Goal: Check status: Check status

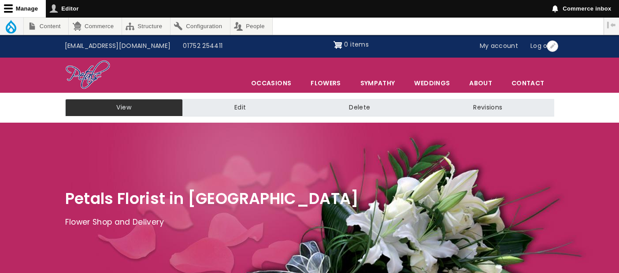
click at [503, 43] on link "My account" at bounding box center [498, 46] width 51 height 17
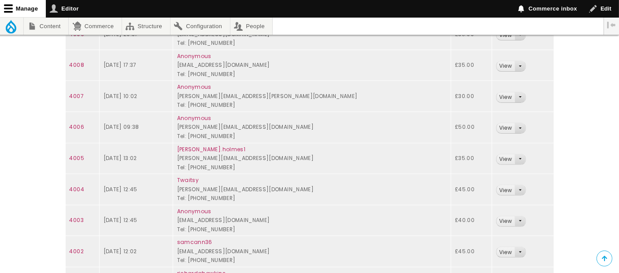
scroll to position [342, 0]
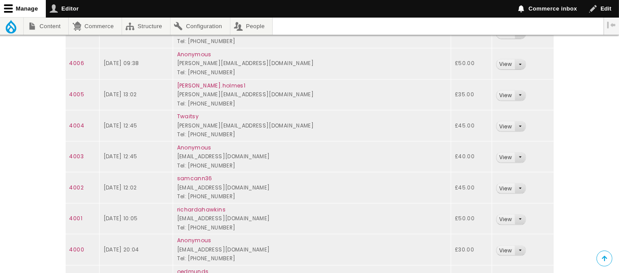
click at [77, 210] on td "4001" at bounding box center [82, 218] width 34 height 31
click at [73, 219] on link "4001" at bounding box center [76, 218] width 13 height 7
click at [73, 187] on link "4002" at bounding box center [77, 187] width 14 height 7
click at [79, 155] on link "4003" at bounding box center [77, 156] width 14 height 7
click at [499, 216] on link "View" at bounding box center [505, 220] width 18 height 10
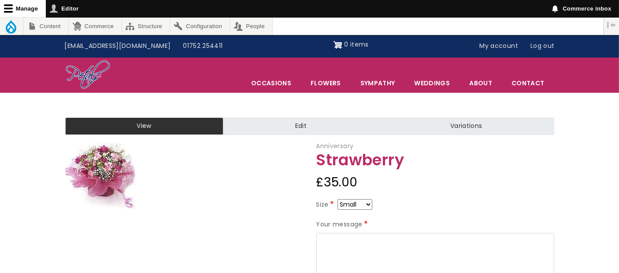
click at [104, 178] on img at bounding box center [100, 176] width 70 height 66
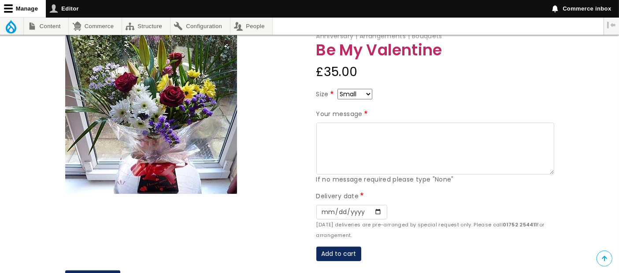
scroll to position [147, 0]
